Goal: Contribute content: Add original content to the website for others to see

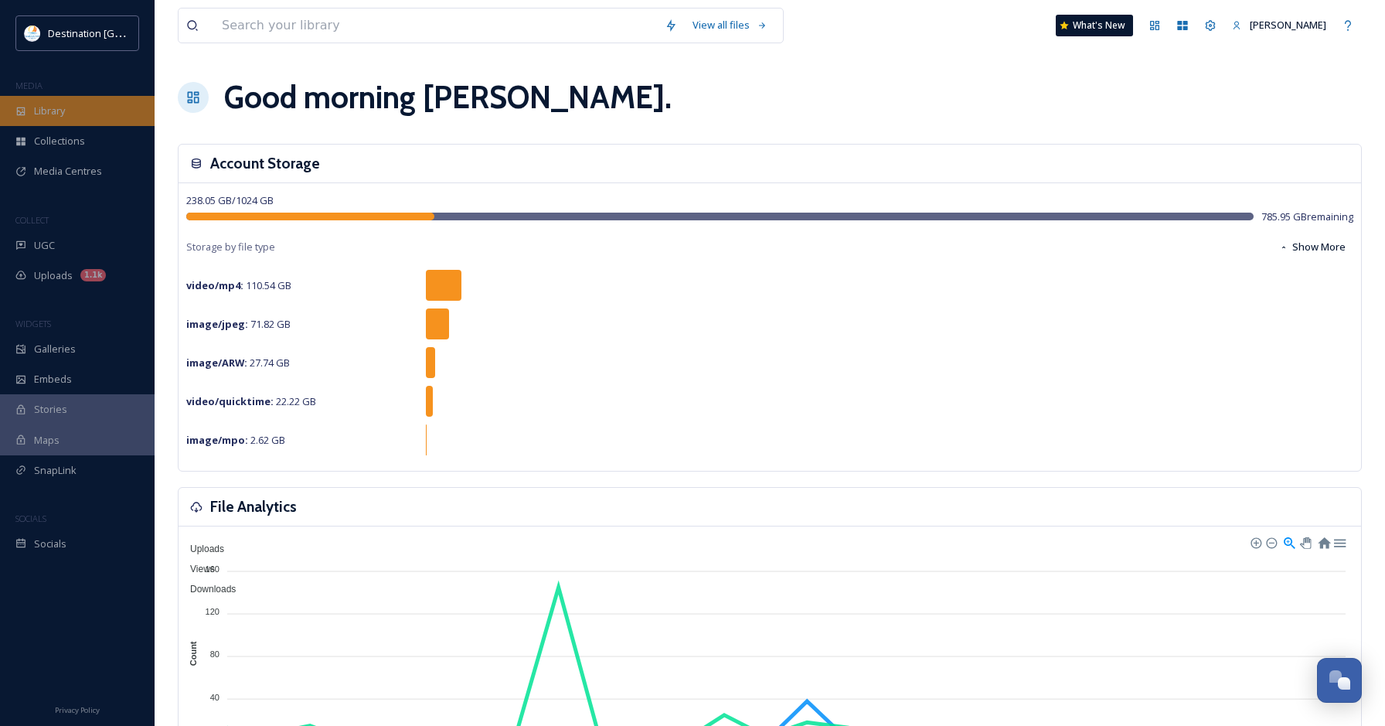
click at [76, 114] on div "Library" at bounding box center [77, 111] width 155 height 30
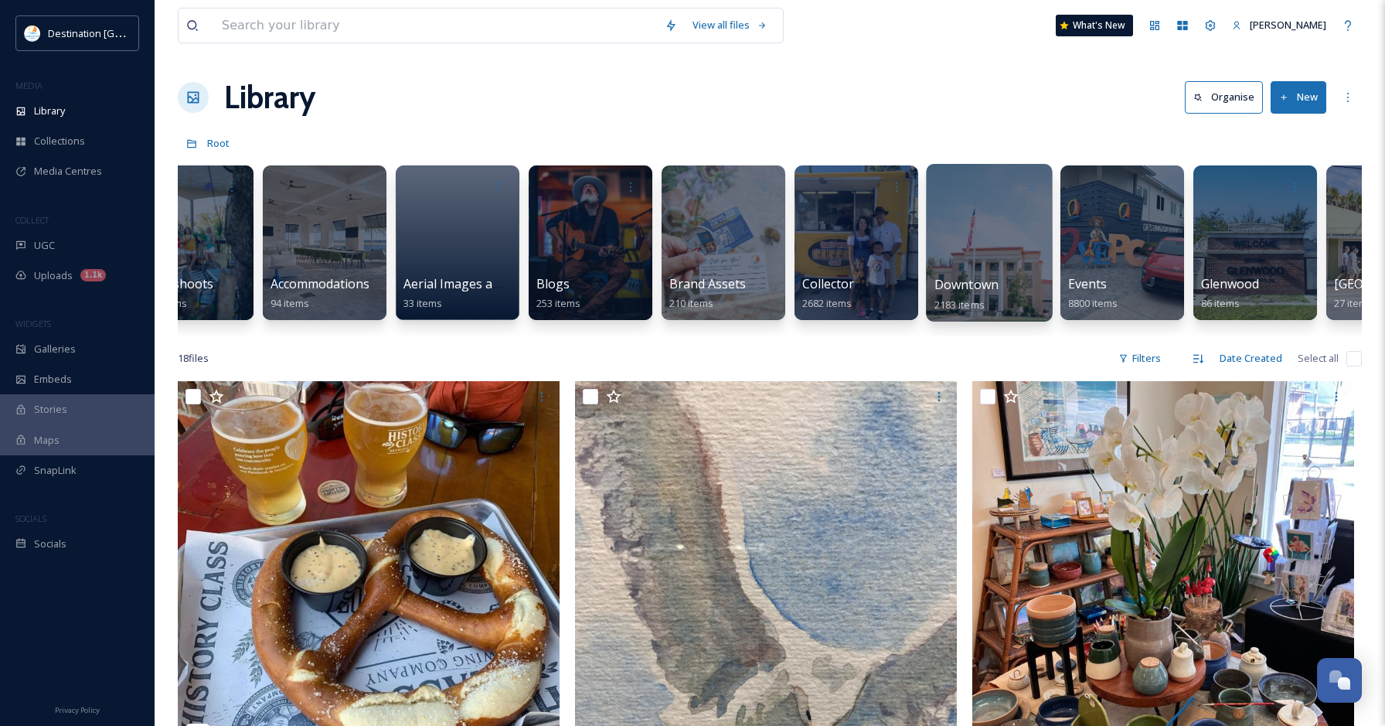
scroll to position [0, 67]
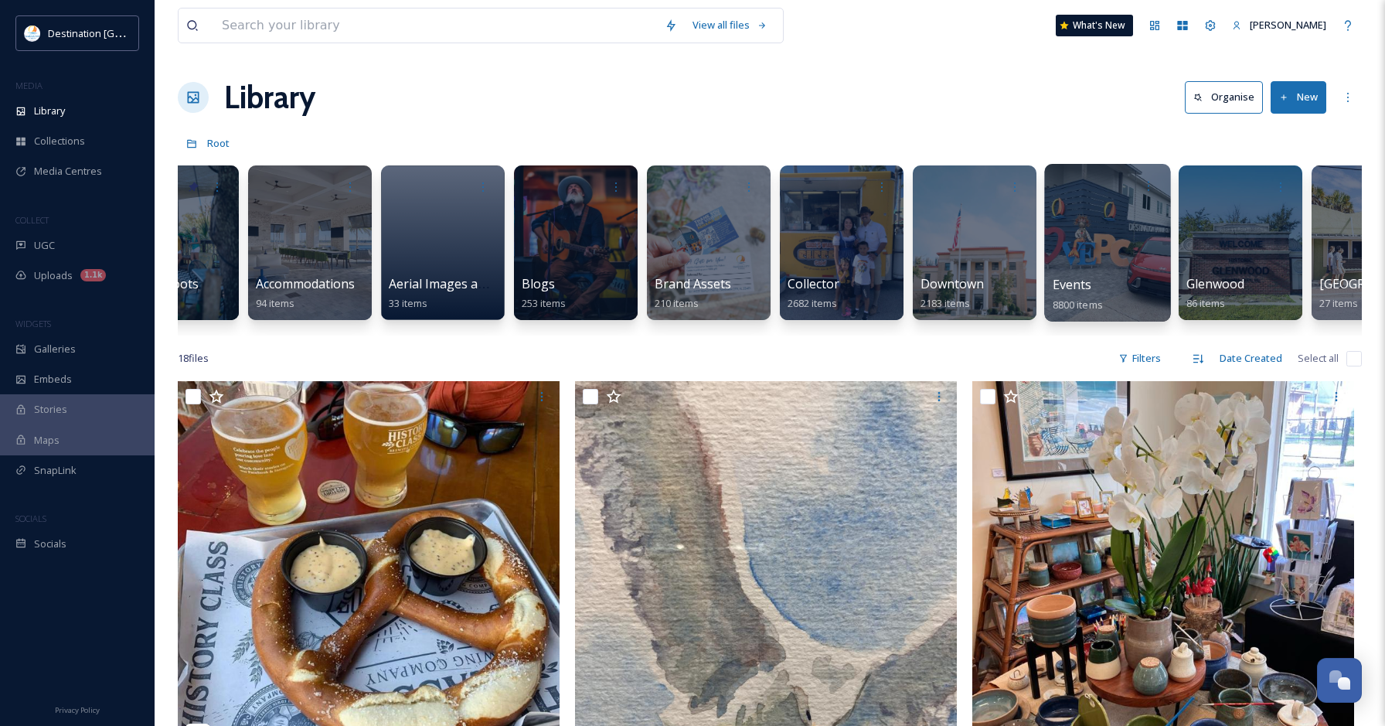
click at [1058, 254] on div at bounding box center [1107, 243] width 126 height 158
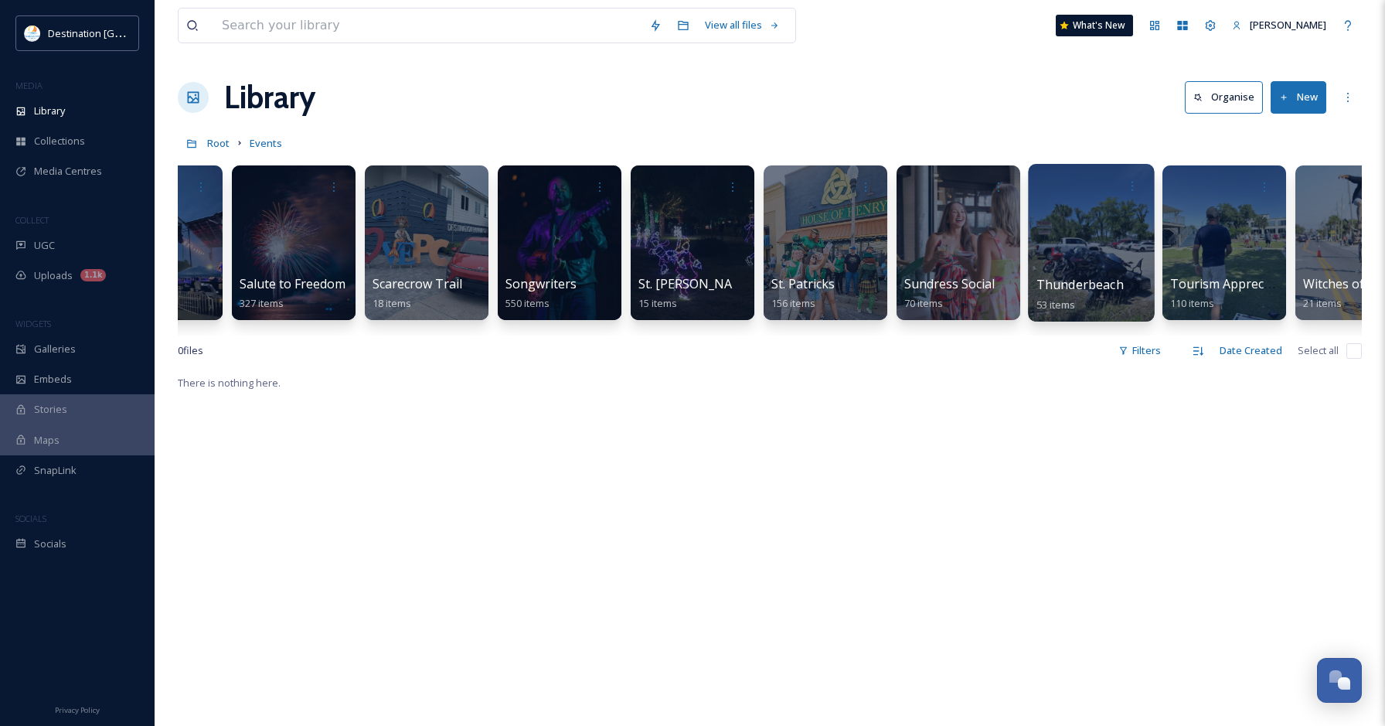
scroll to position [0, 4216]
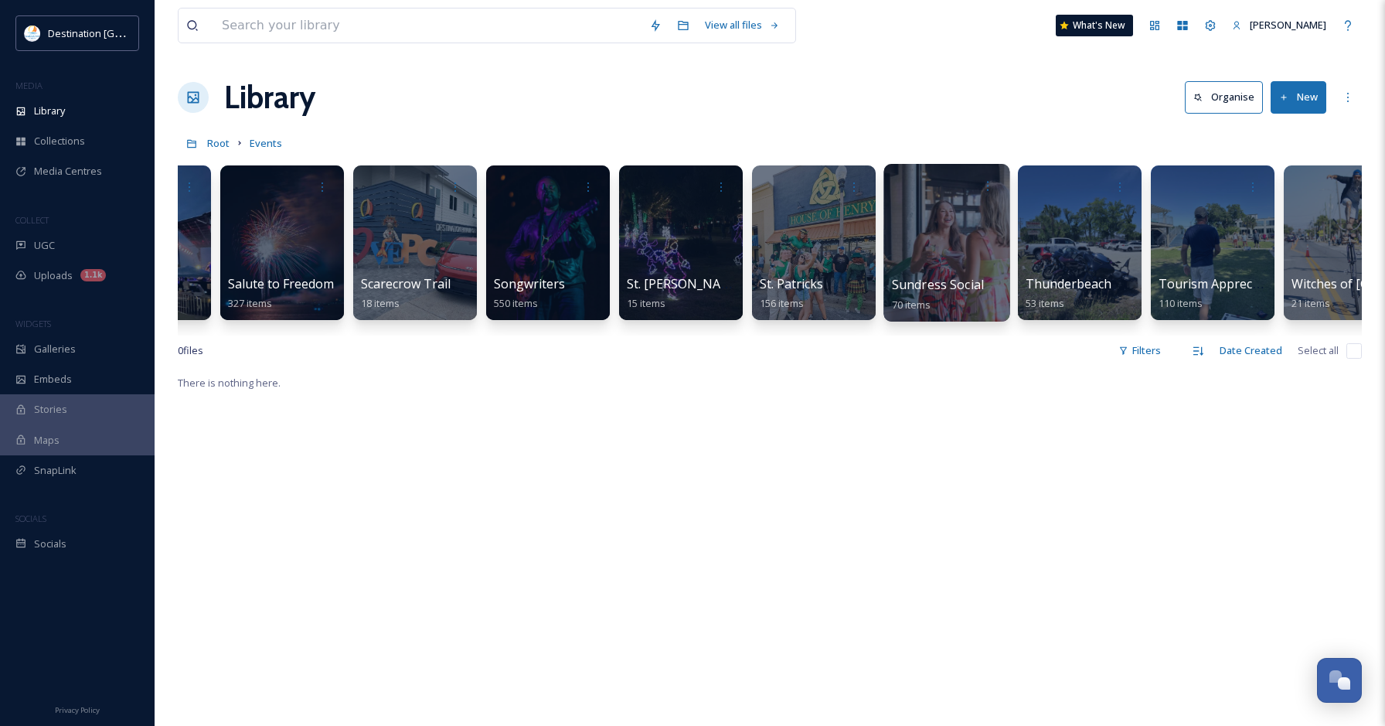
click at [970, 245] on div at bounding box center [946, 243] width 126 height 158
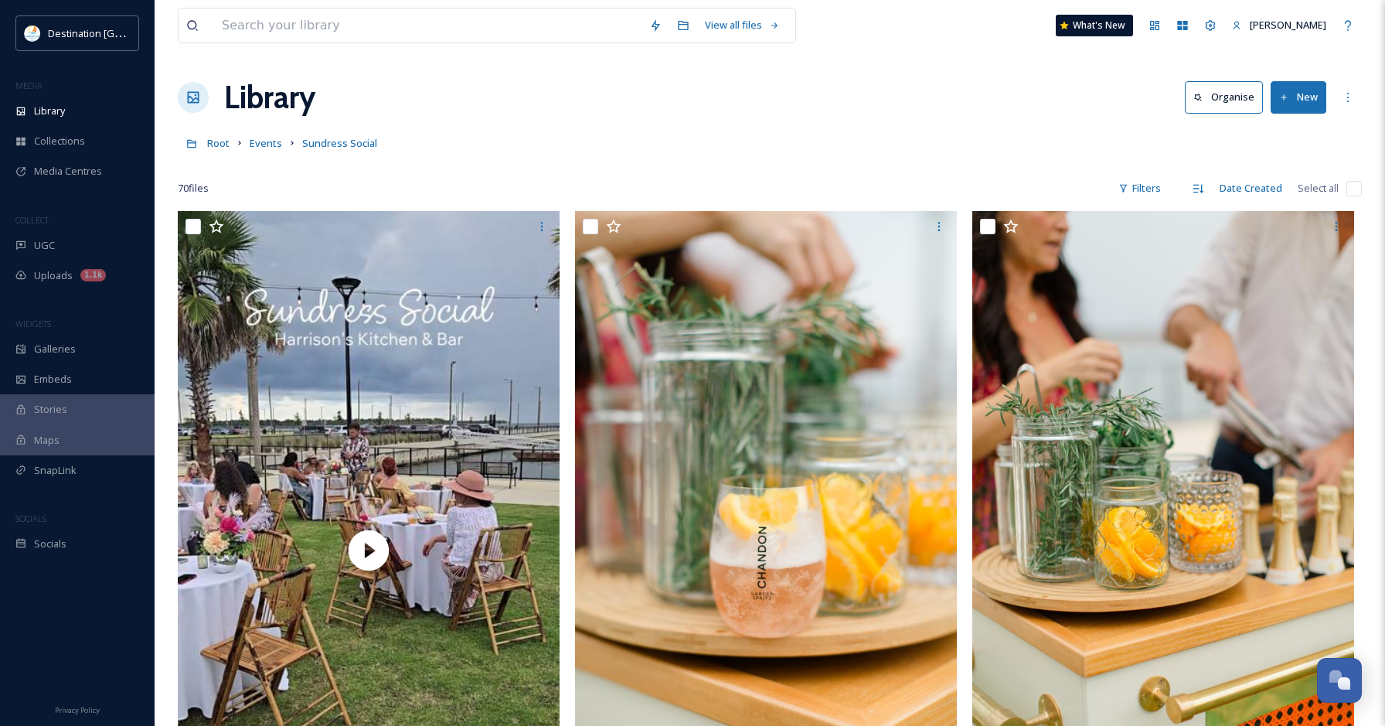
click at [1298, 105] on button "New" at bounding box center [1298, 97] width 56 height 32
click at [1284, 134] on span "File Upload" at bounding box center [1291, 133] width 51 height 15
click at [1303, 100] on button "New" at bounding box center [1298, 97] width 56 height 32
click at [1296, 128] on span "File Upload" at bounding box center [1291, 133] width 51 height 15
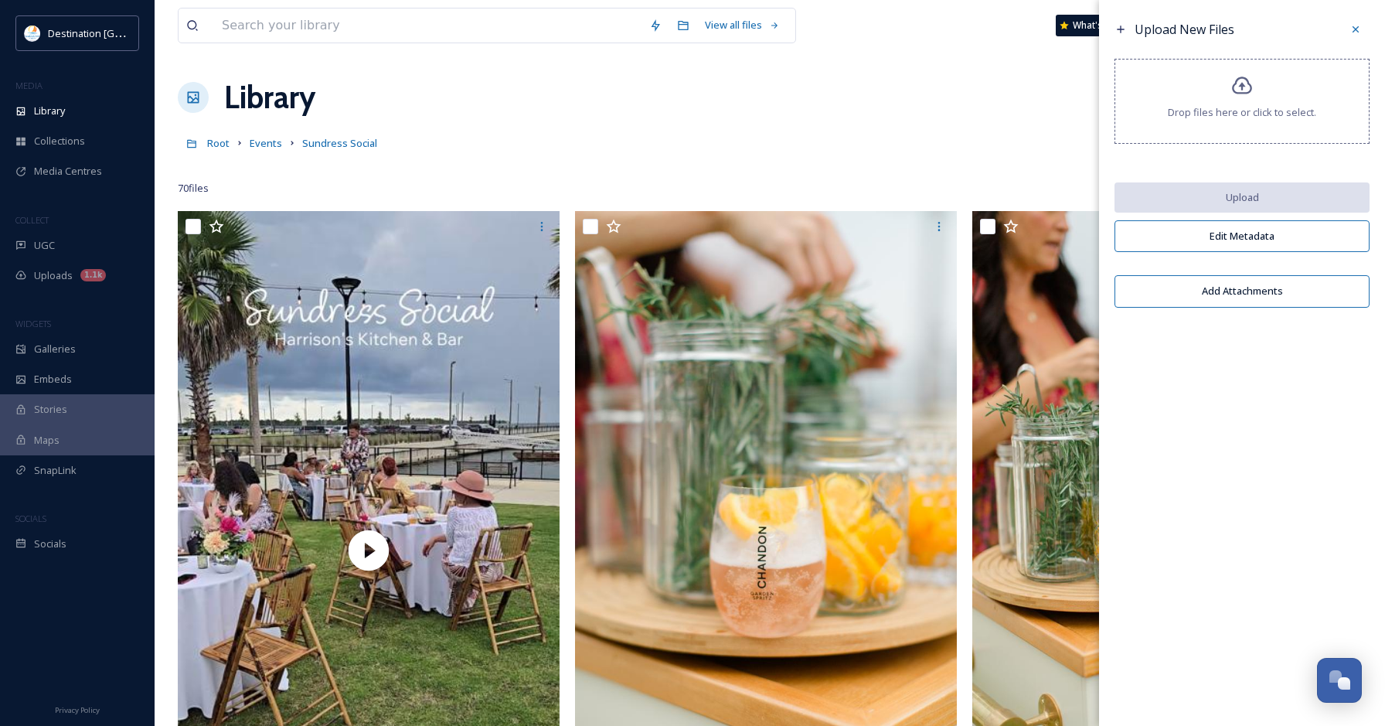
click at [1243, 87] on icon at bounding box center [1242, 86] width 22 height 22
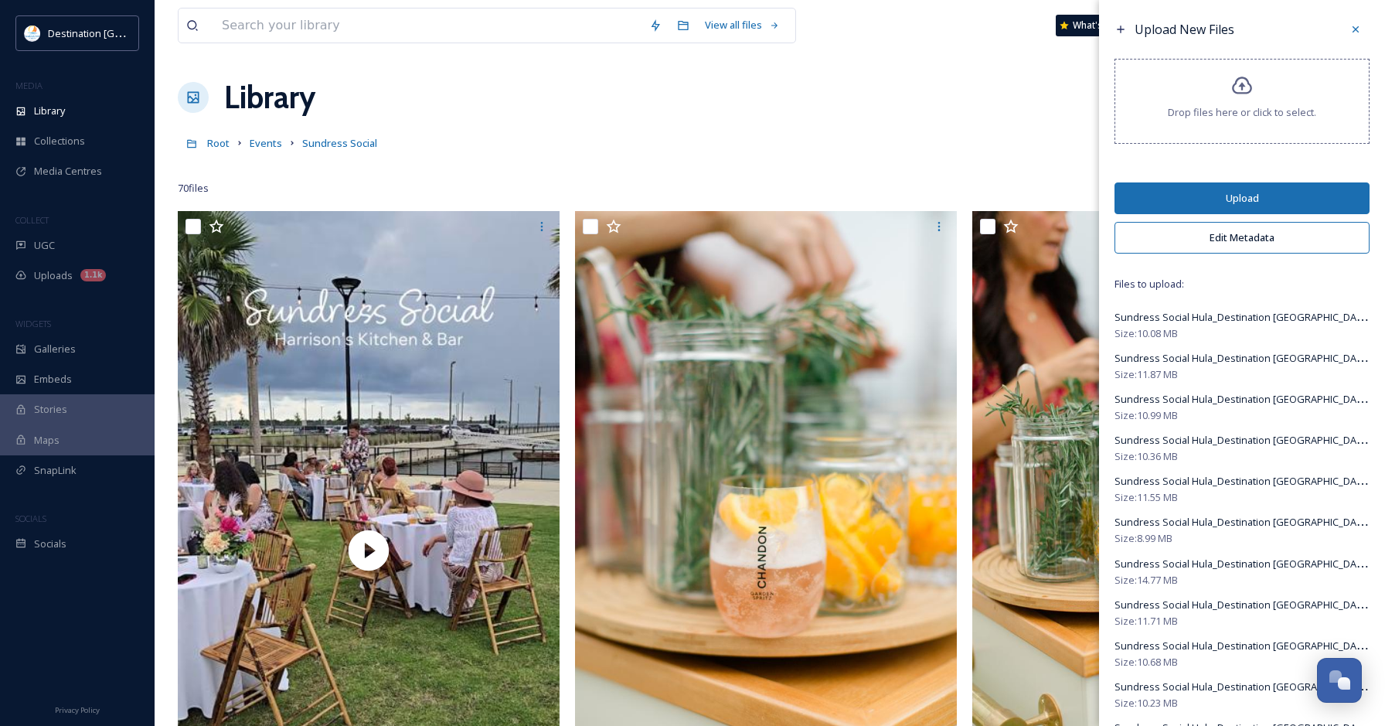
click at [1230, 206] on button "Upload" at bounding box center [1241, 198] width 255 height 32
